Goal: Navigation & Orientation: Understand site structure

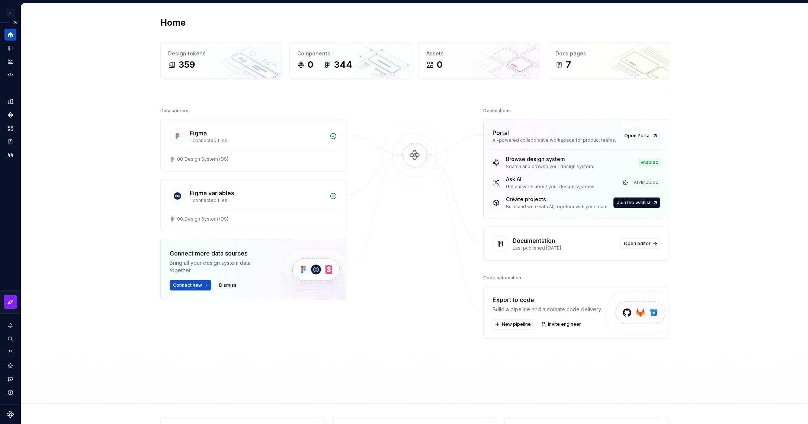
click at [10, 33] on icon "Home" at bounding box center [11, 35] width 6 height 6
click at [15, 20] on button "Expand sidebar" at bounding box center [15, 22] width 10 height 10
